Goal: Register for event/course

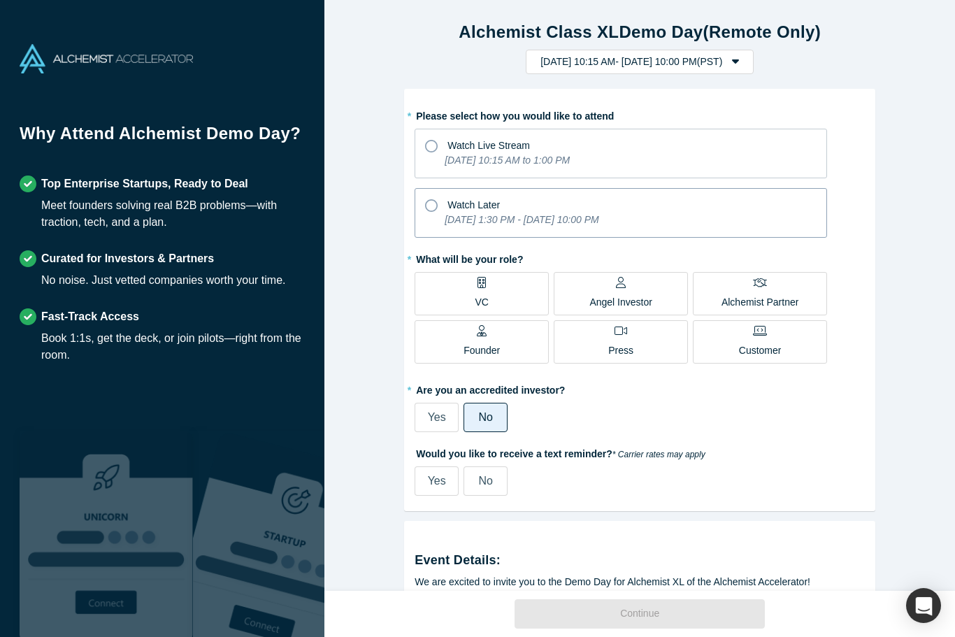
click at [438, 209] on icon at bounding box center [431, 205] width 13 height 13
click at [0, 0] on input "Watch Later [DATE] 1:30 PM - [DATE] 10:00 PM" at bounding box center [0, 0] width 0 height 0
click at [433, 215] on label "Watch Later [DATE] 1:30 PM - [DATE] 10:00 PM" at bounding box center [621, 213] width 413 height 50
click at [0, 0] on input "Watch Later [DATE] 1:30 PM - [DATE] 10:00 PM" at bounding box center [0, 0] width 0 height 0
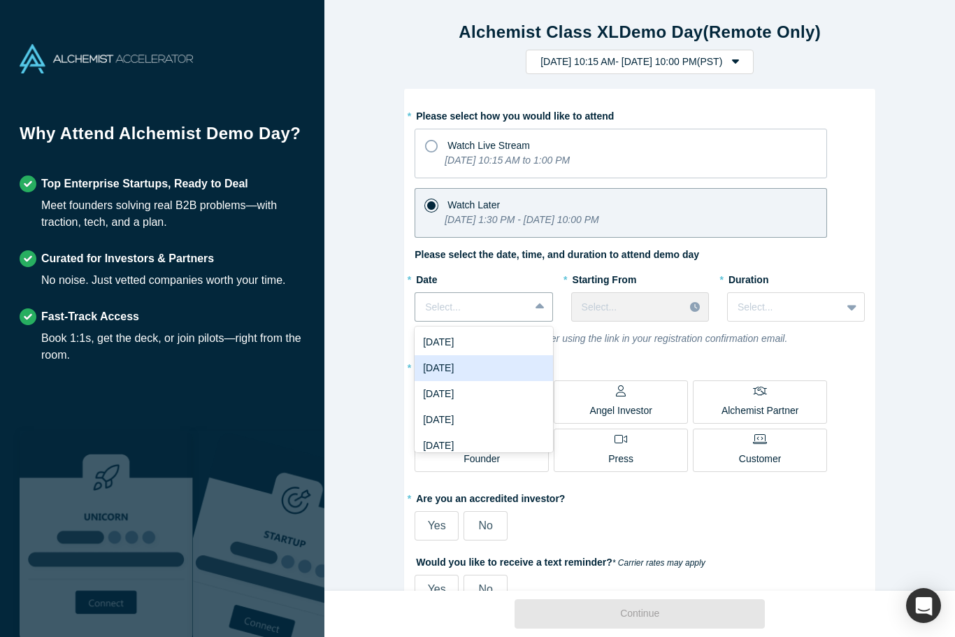
click at [478, 370] on div "[DATE]" at bounding box center [484, 368] width 138 height 26
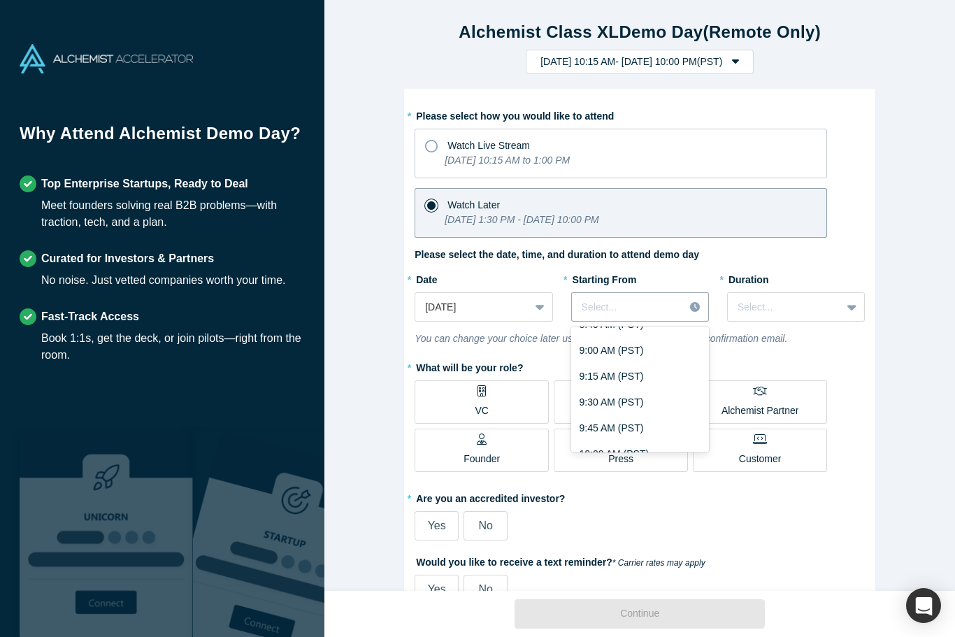
scroll to position [959, 0]
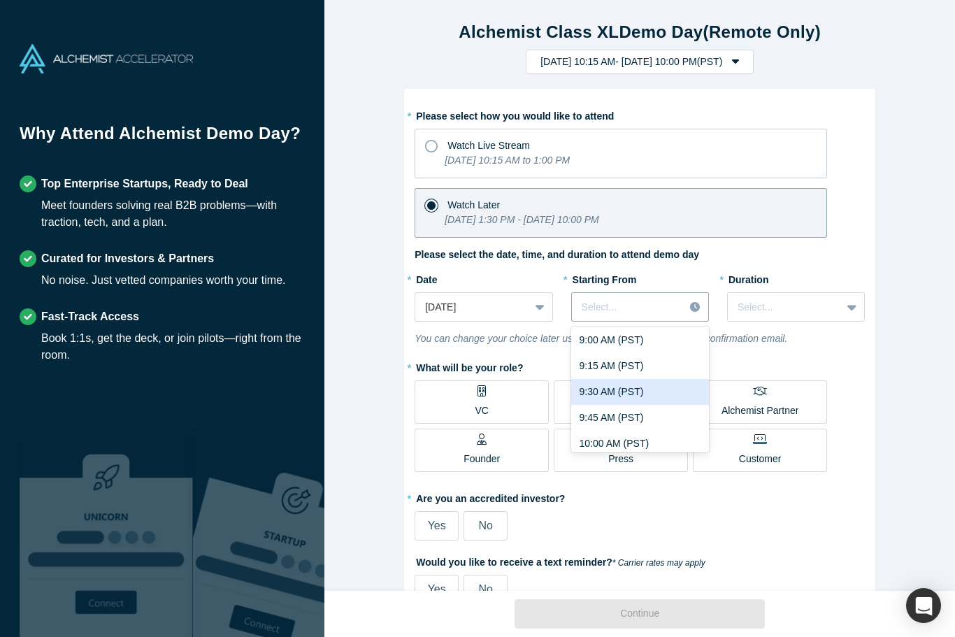
click at [634, 399] on div "9:30 AM (PST)" at bounding box center [640, 392] width 138 height 26
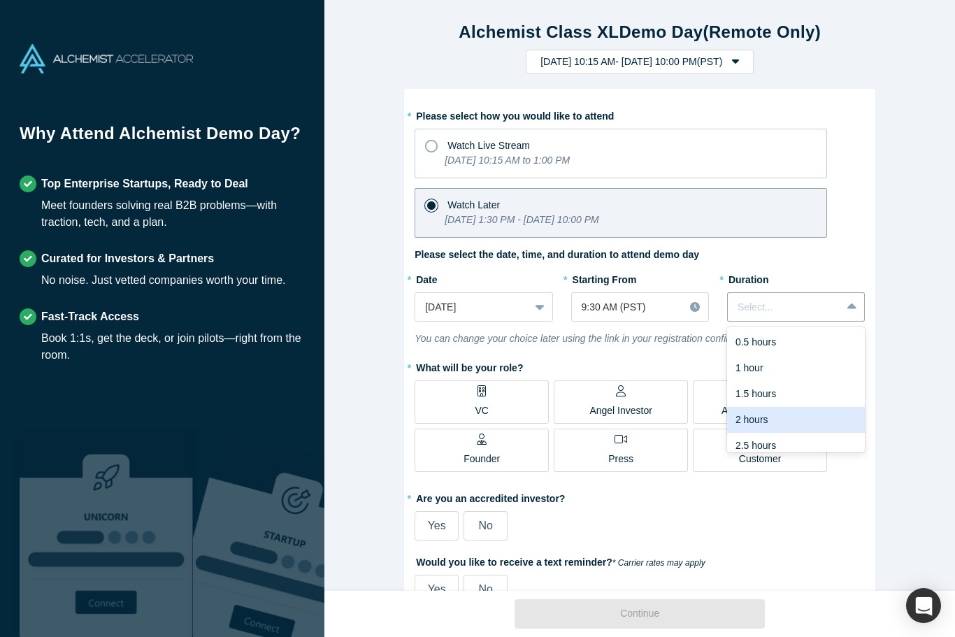
click at [762, 429] on div "2 hours" at bounding box center [796, 420] width 138 height 26
click at [499, 401] on label "VC" at bounding box center [482, 401] width 134 height 43
click at [0, 0] on input "VC" at bounding box center [0, 0] width 0 height 0
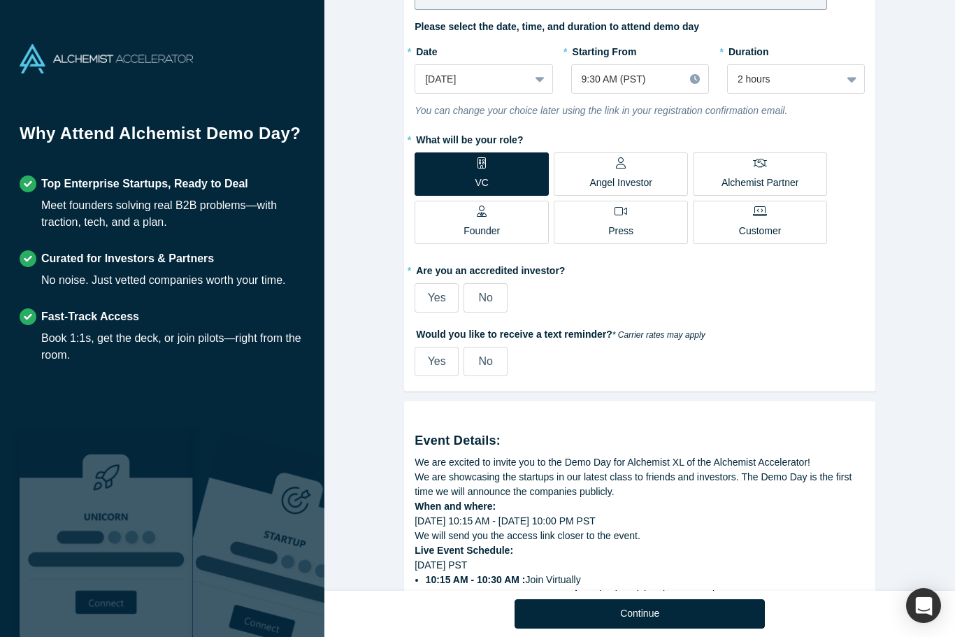
scroll to position [229, 0]
click at [496, 300] on label "No" at bounding box center [486, 296] width 44 height 29
click at [0, 0] on input "No" at bounding box center [0, 0] width 0 height 0
click at [477, 357] on label "No" at bounding box center [486, 360] width 44 height 29
click at [0, 0] on input "No" at bounding box center [0, 0] width 0 height 0
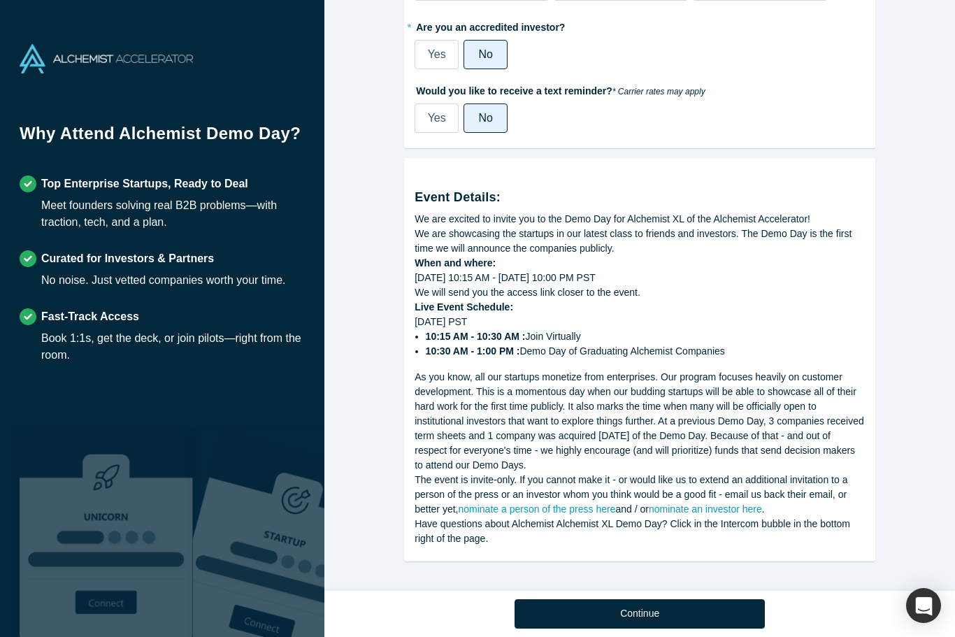
scroll to position [472, 0]
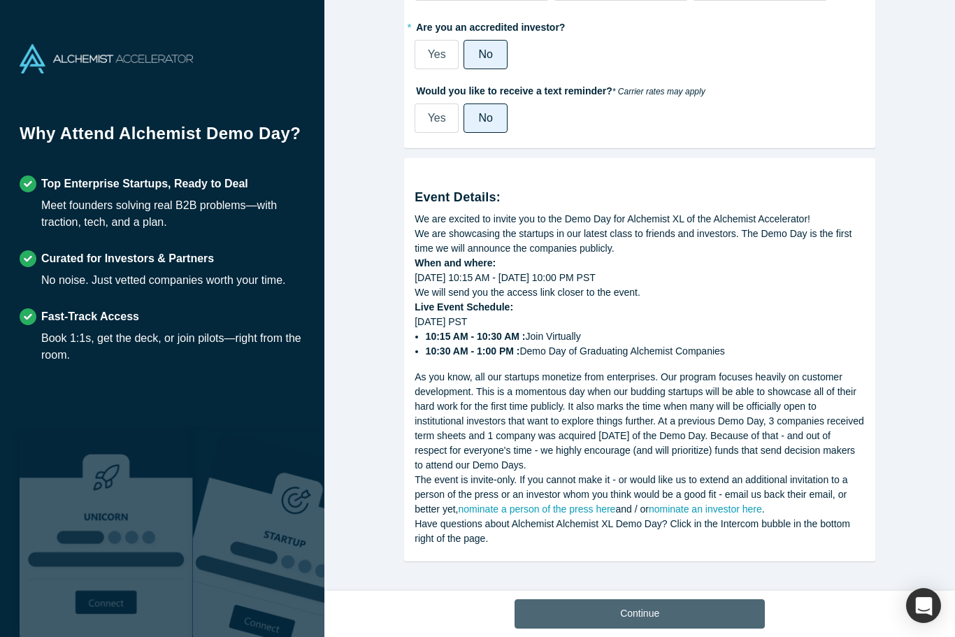
click at [657, 609] on button "Continue" at bounding box center [640, 613] width 250 height 29
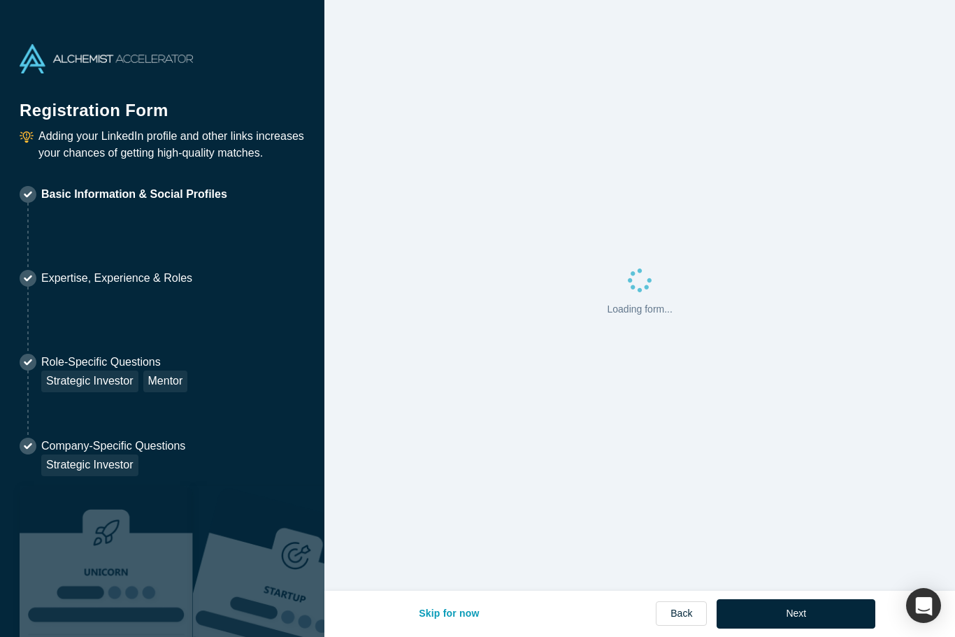
select select "US"
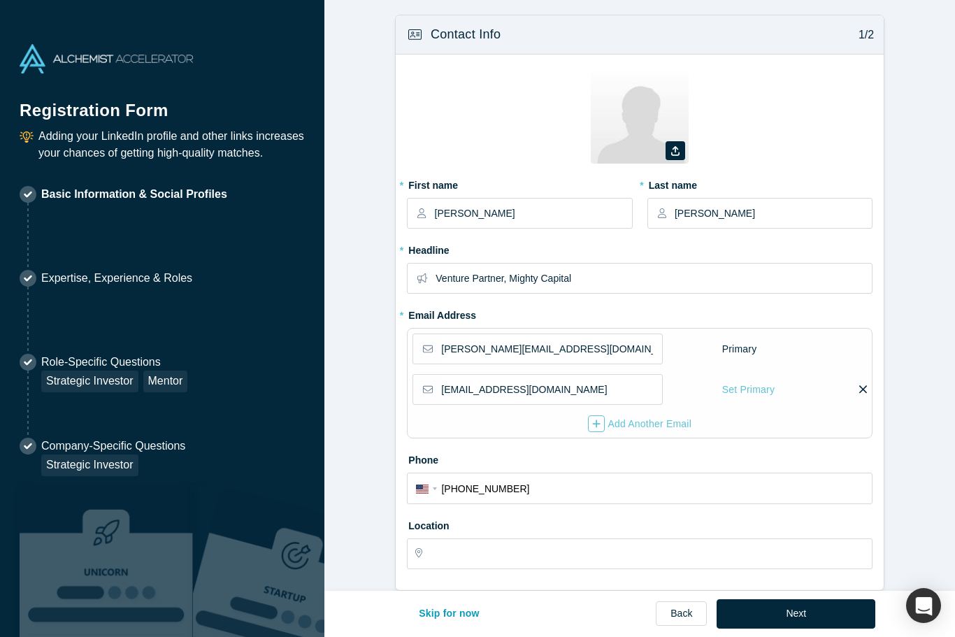
type input "Cupertino, [GEOGRAPHIC_DATA], [GEOGRAPHIC_DATA]"
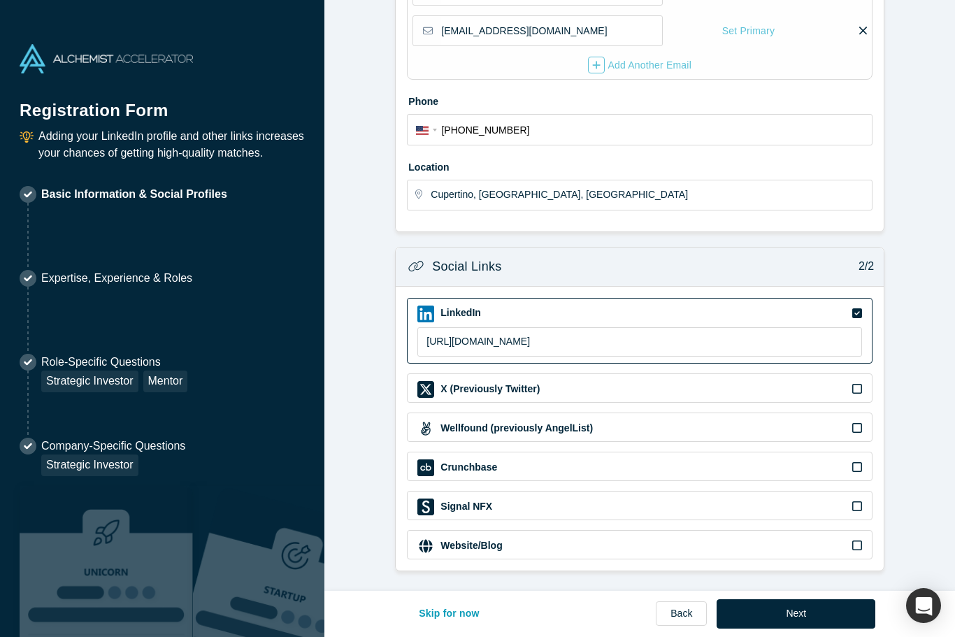
scroll to position [358, 0]
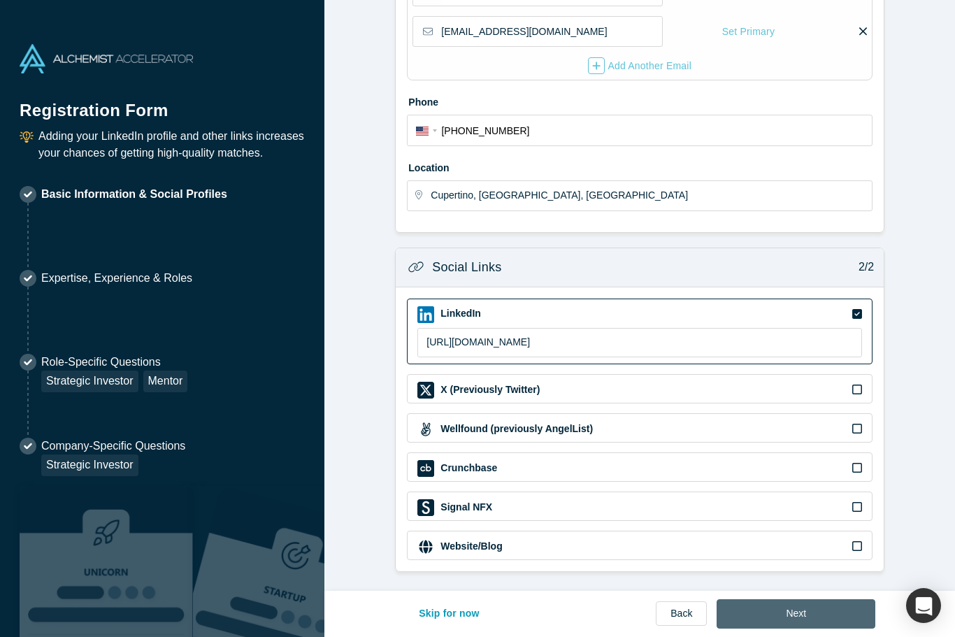
click at [809, 615] on button "Next" at bounding box center [796, 613] width 159 height 29
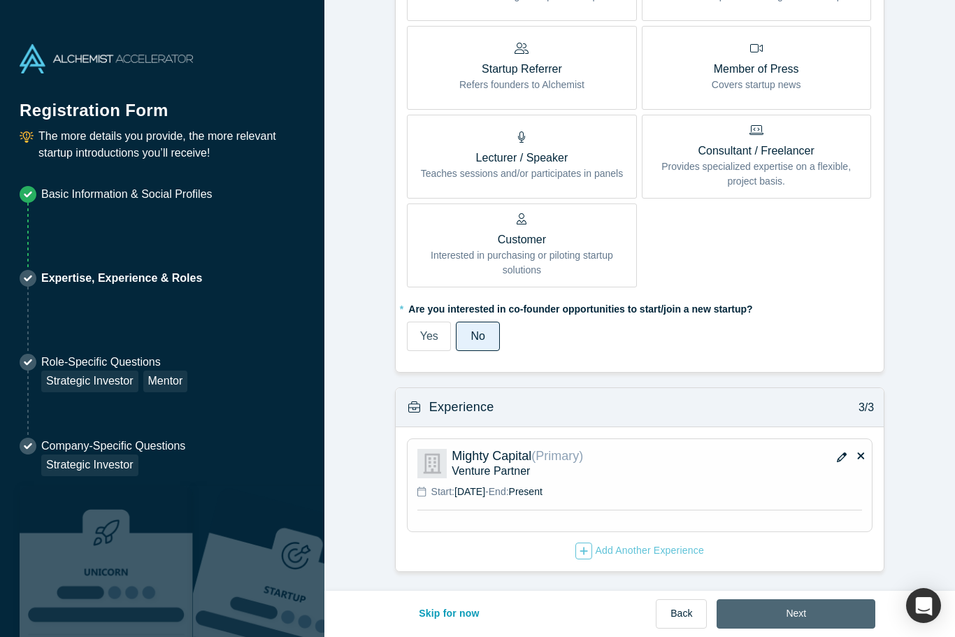
scroll to position [703, 0]
click at [803, 613] on button "Next" at bounding box center [796, 613] width 159 height 29
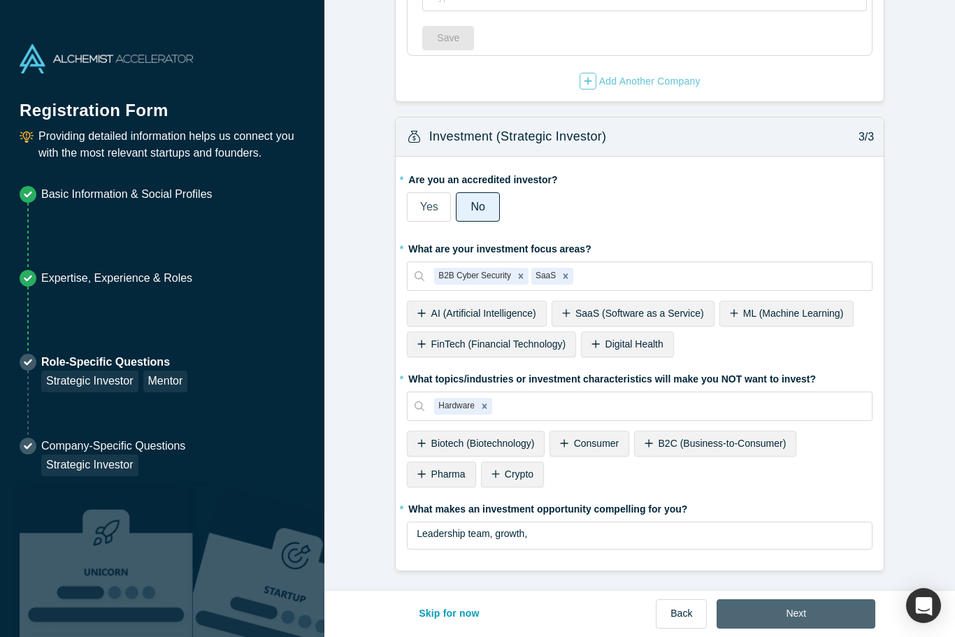
scroll to position [546, 0]
click at [805, 612] on button "Next" at bounding box center [796, 613] width 159 height 29
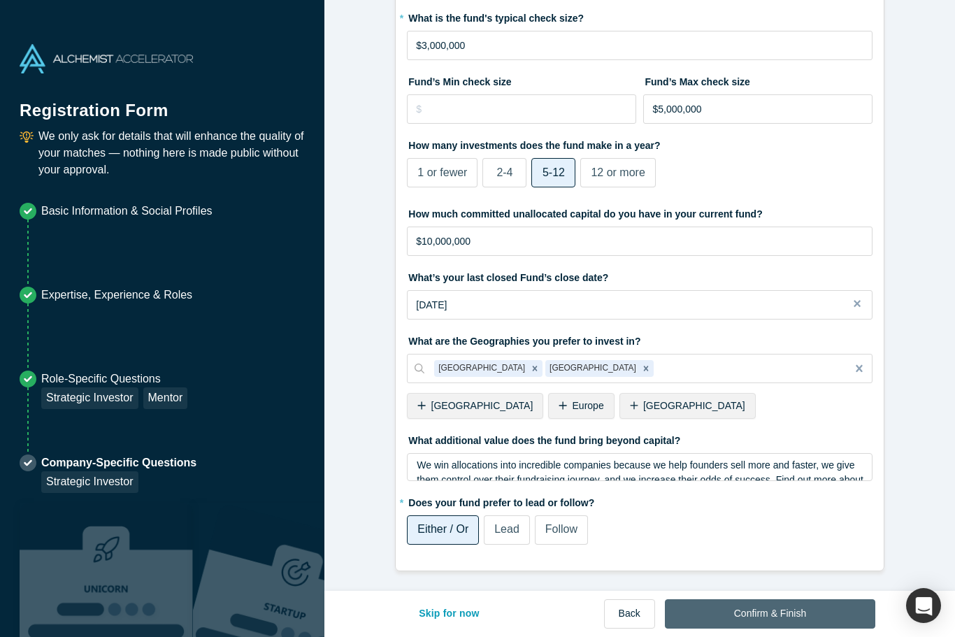
scroll to position [159, 0]
click at [790, 609] on button "Confirm & Finish" at bounding box center [770, 613] width 210 height 29
